Goal: Task Accomplishment & Management: Use online tool/utility

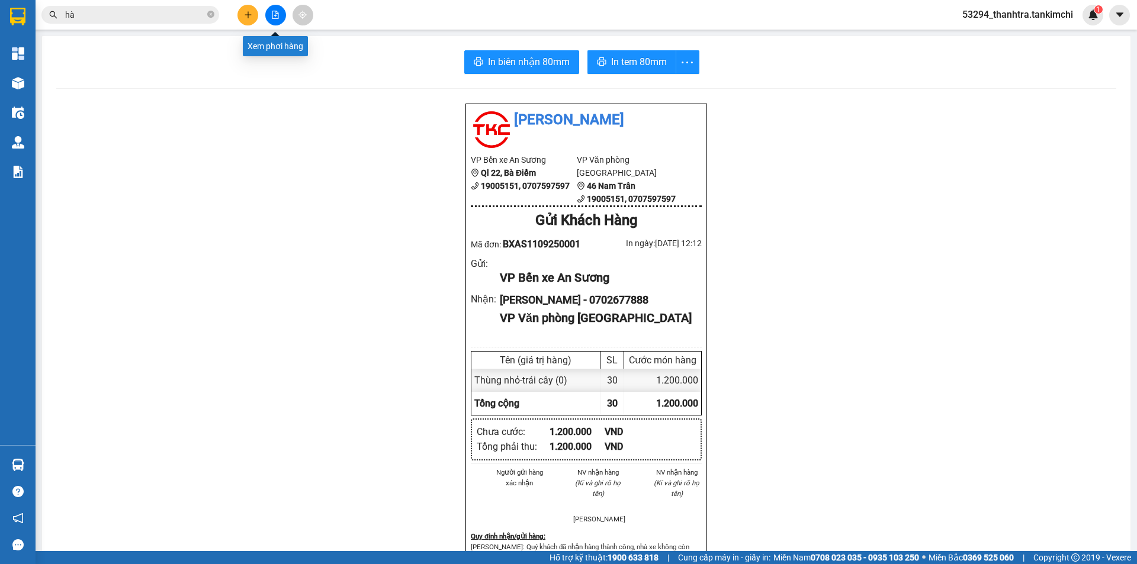
click at [279, 18] on icon "file-add" at bounding box center [275, 15] width 8 height 8
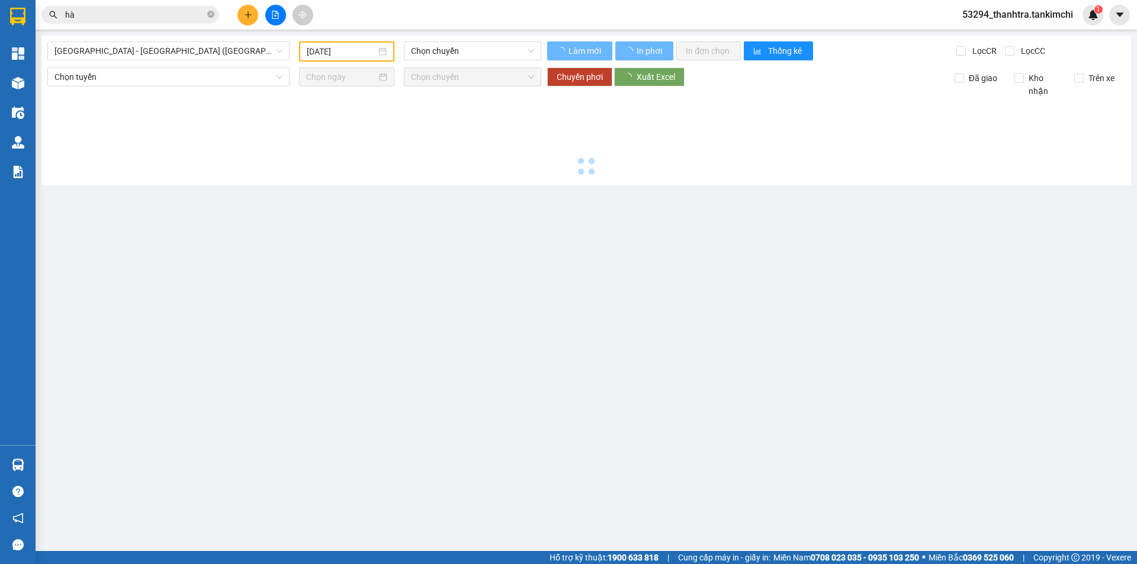
type input "[DATE]"
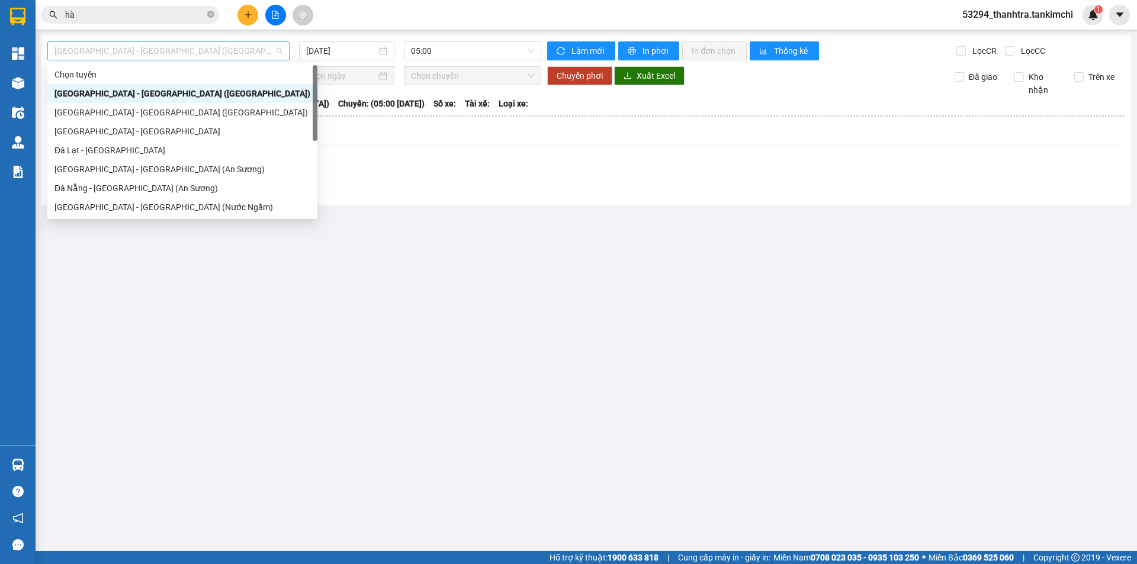
click at [237, 60] on div "[GEOGRAPHIC_DATA] - [GEOGRAPHIC_DATA] ([GEOGRAPHIC_DATA])" at bounding box center [168, 50] width 242 height 19
click at [238, 53] on span "[GEOGRAPHIC_DATA] - [GEOGRAPHIC_DATA] ([GEOGRAPHIC_DATA])" at bounding box center [168, 51] width 228 height 18
drag, startPoint x: 176, startPoint y: 52, endPoint x: 163, endPoint y: 89, distance: 39.3
click at [175, 54] on span "[GEOGRAPHIC_DATA] - [GEOGRAPHIC_DATA] ([GEOGRAPHIC_DATA])" at bounding box center [168, 51] width 228 height 18
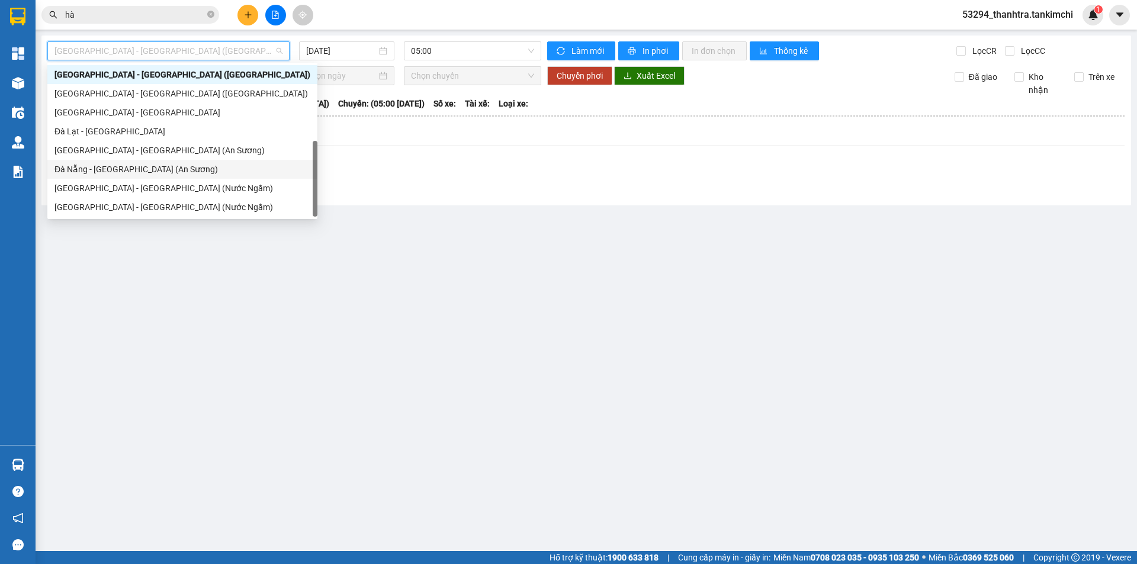
click at [118, 163] on div "Đà Nẵng - [GEOGRAPHIC_DATA] (An Sương)" at bounding box center [182, 169] width 256 height 13
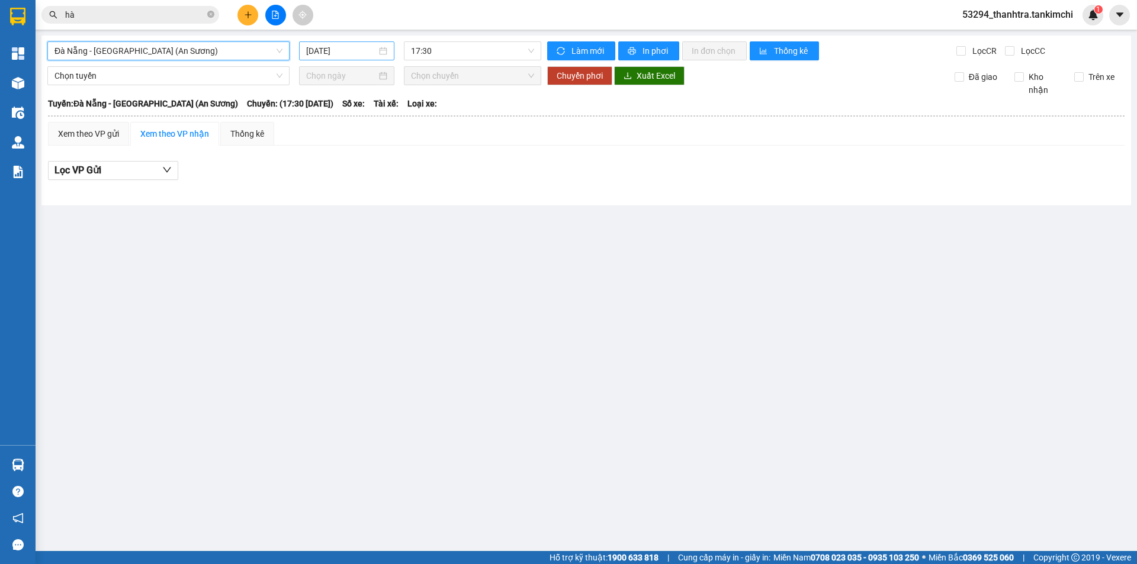
click at [335, 57] on div "[DATE]" at bounding box center [346, 50] width 95 height 19
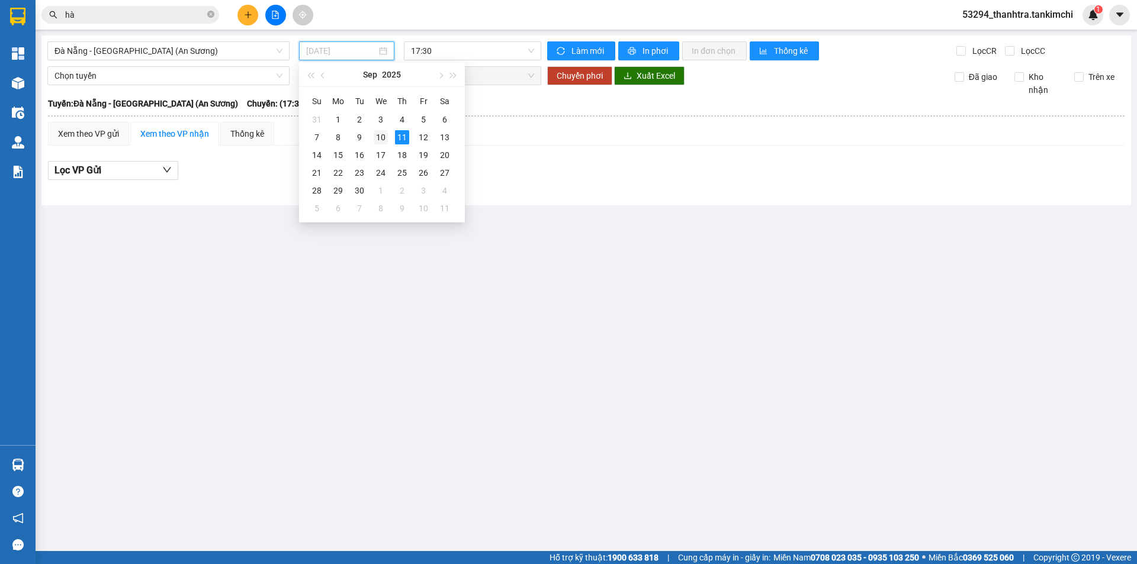
click at [381, 136] on div "10" at bounding box center [381, 137] width 14 height 14
type input "[DATE]"
